Goal: Transaction & Acquisition: Purchase product/service

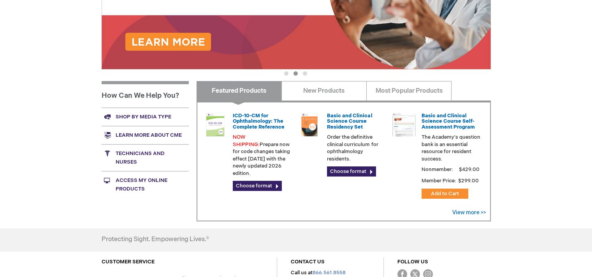
scroll to position [308, 0]
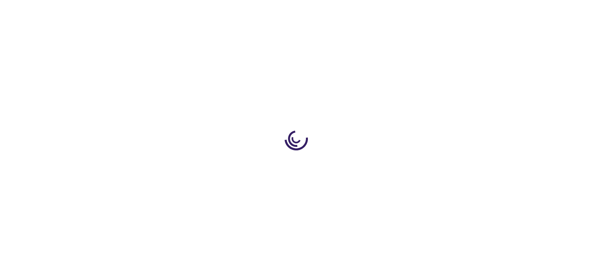
type input "0"
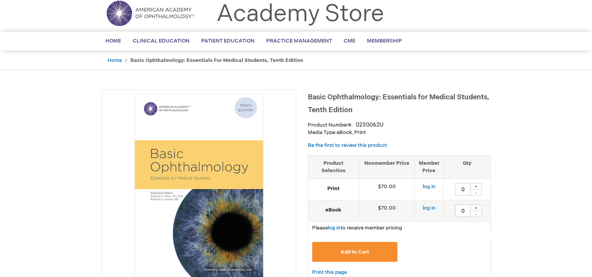
scroll to position [39, 0]
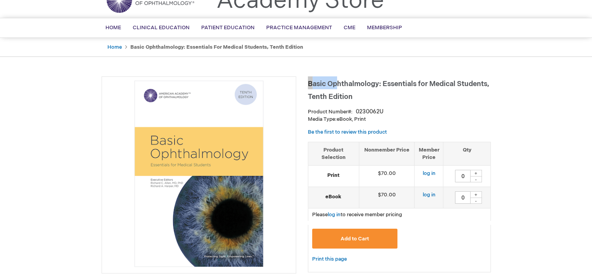
drag, startPoint x: 308, startPoint y: 84, endPoint x: 364, endPoint y: 75, distance: 56.4
click at [343, 83] on span "Basic Ophthalmology: Essentials for Medical Students, Tenth Edition" at bounding box center [398, 90] width 181 height 21
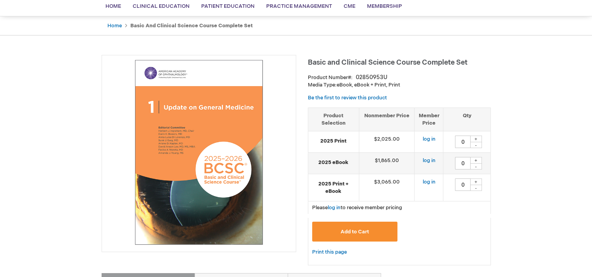
scroll to position [78, 0]
